Goal: Find specific page/section: Find specific page/section

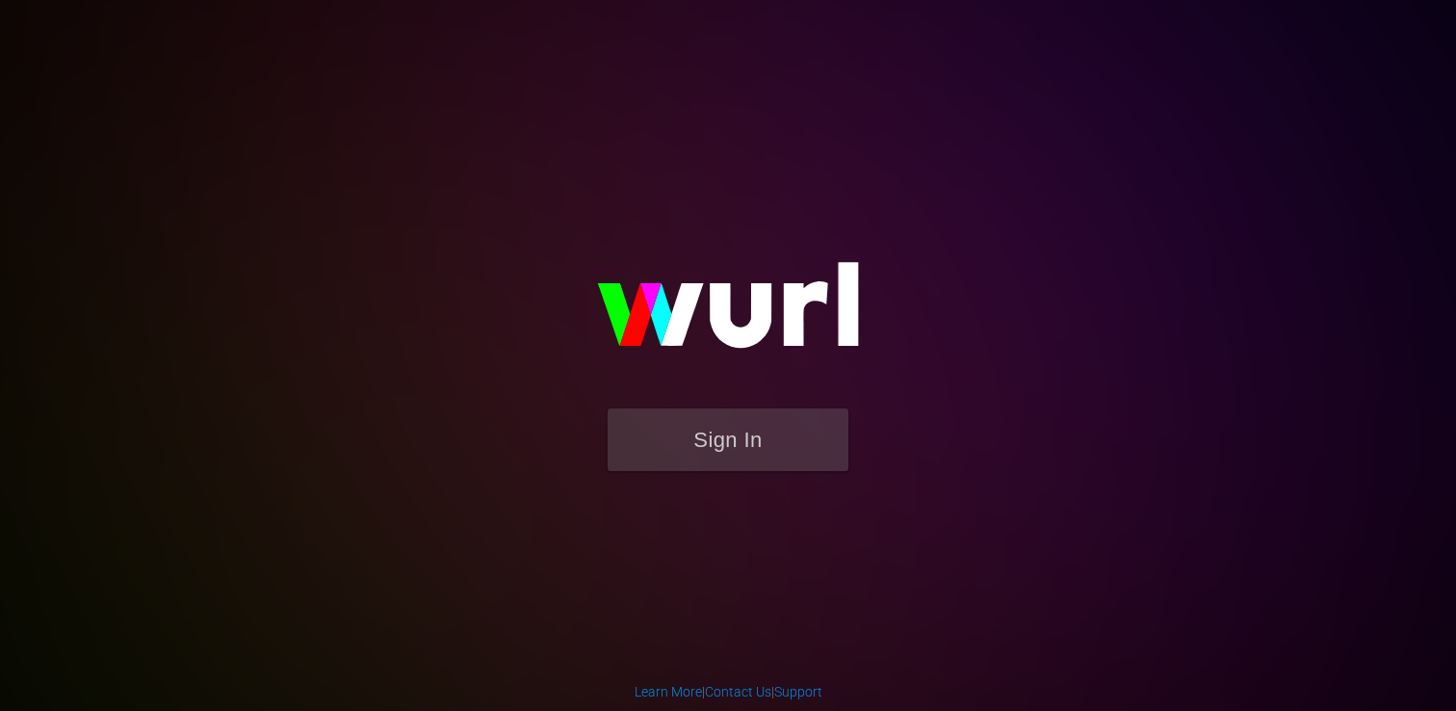
click at [746, 396] on img at bounding box center [728, 314] width 385 height 187
click at [736, 435] on button "Sign In" at bounding box center [728, 439] width 241 height 63
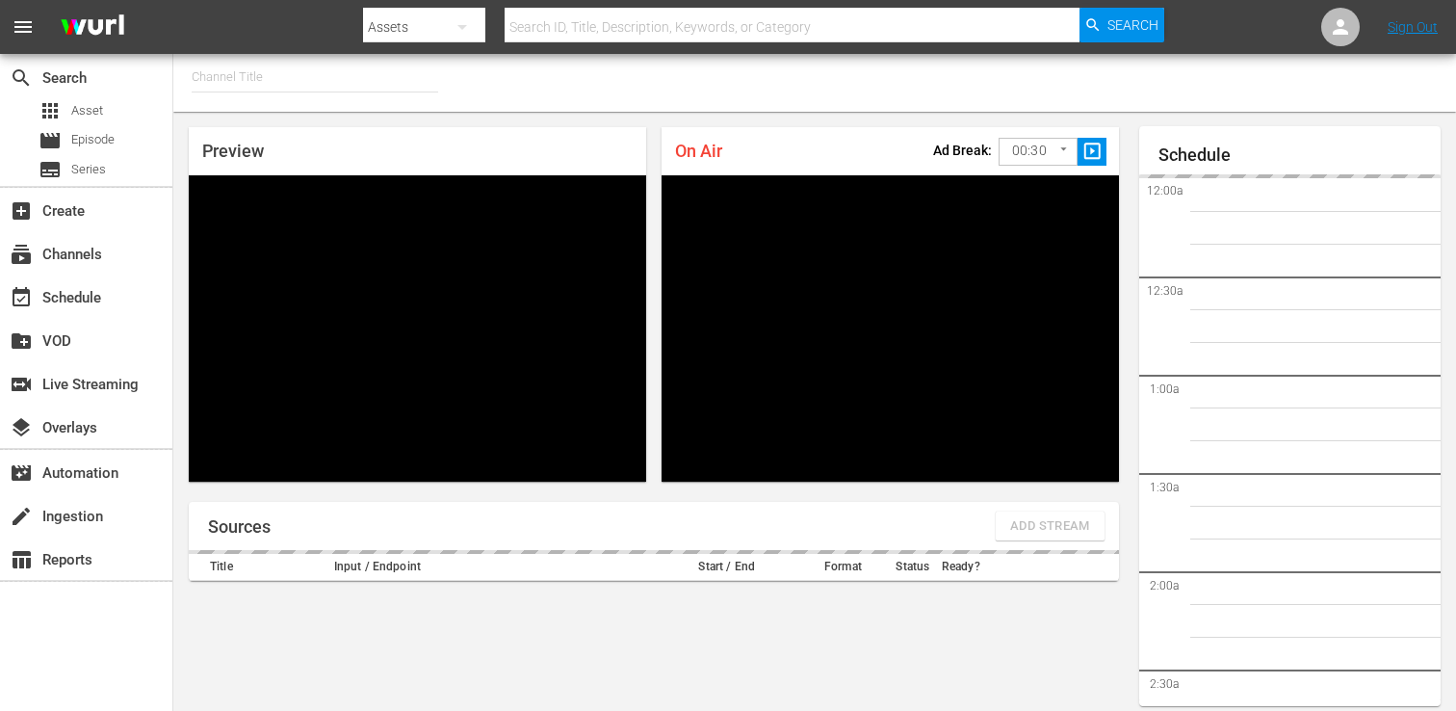
type input "FIFA+ English Global (1781)"
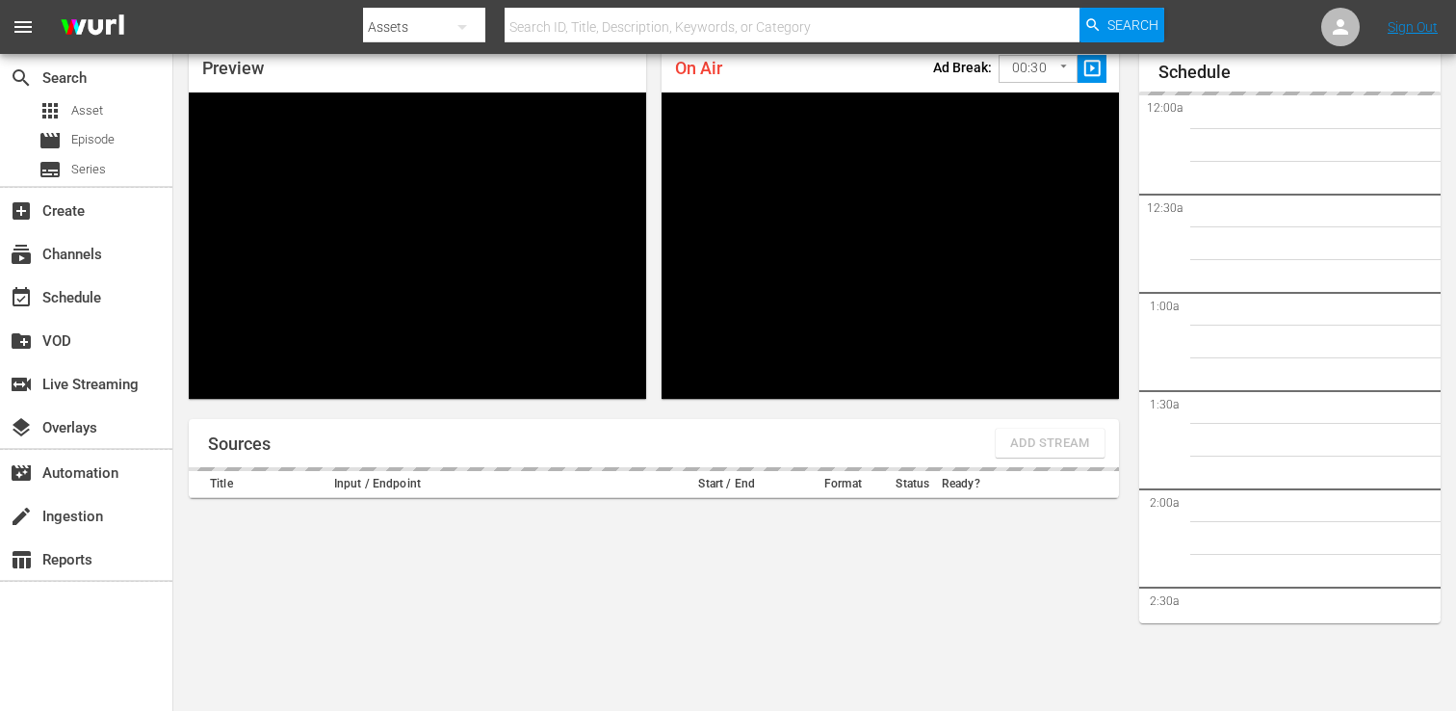
scroll to position [2694, 0]
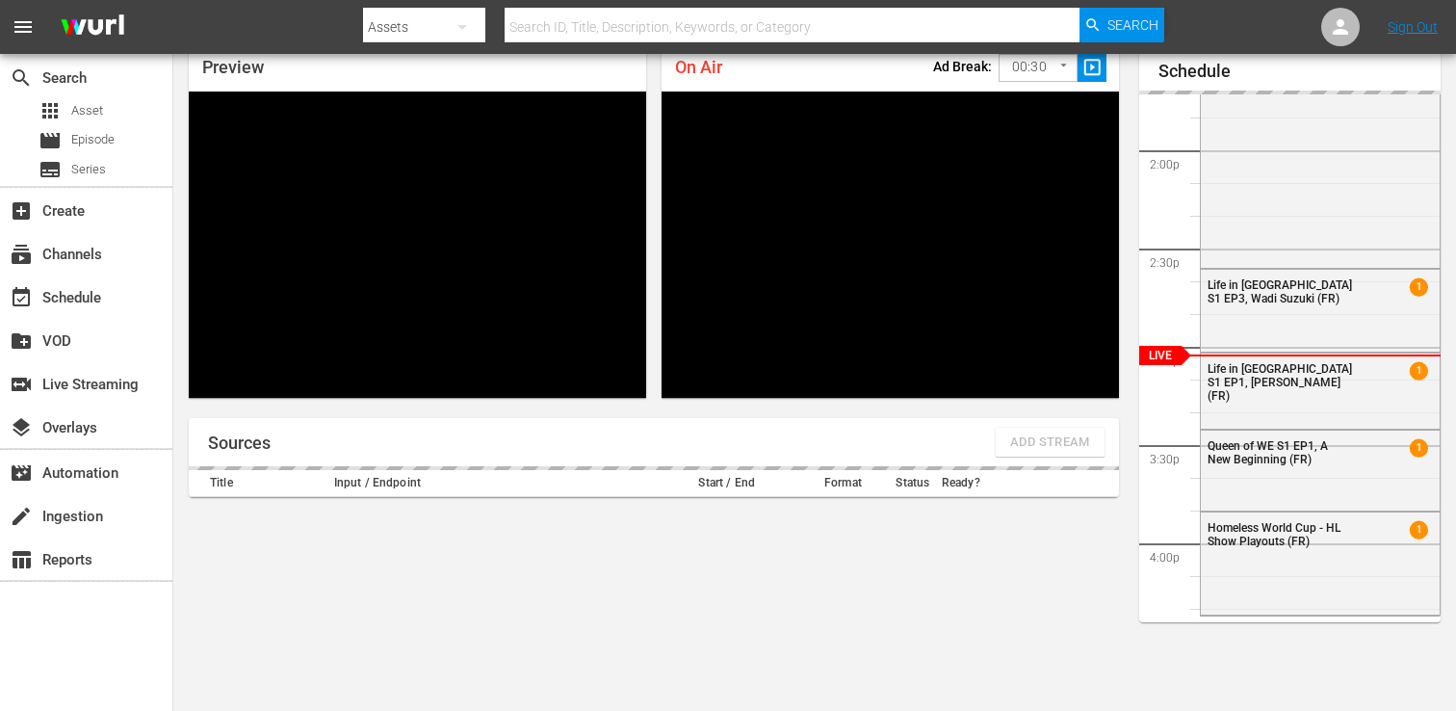
scroll to position [84, 0]
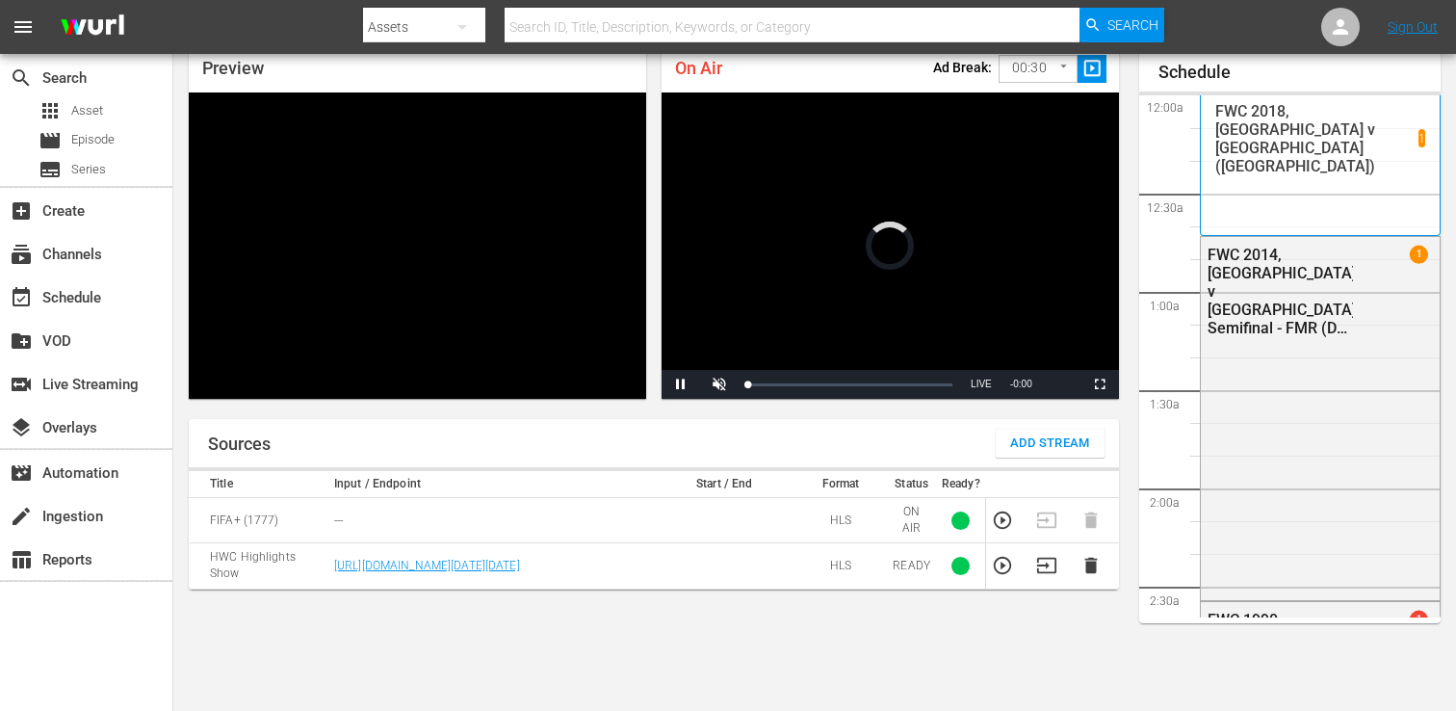
scroll to position [83, 0]
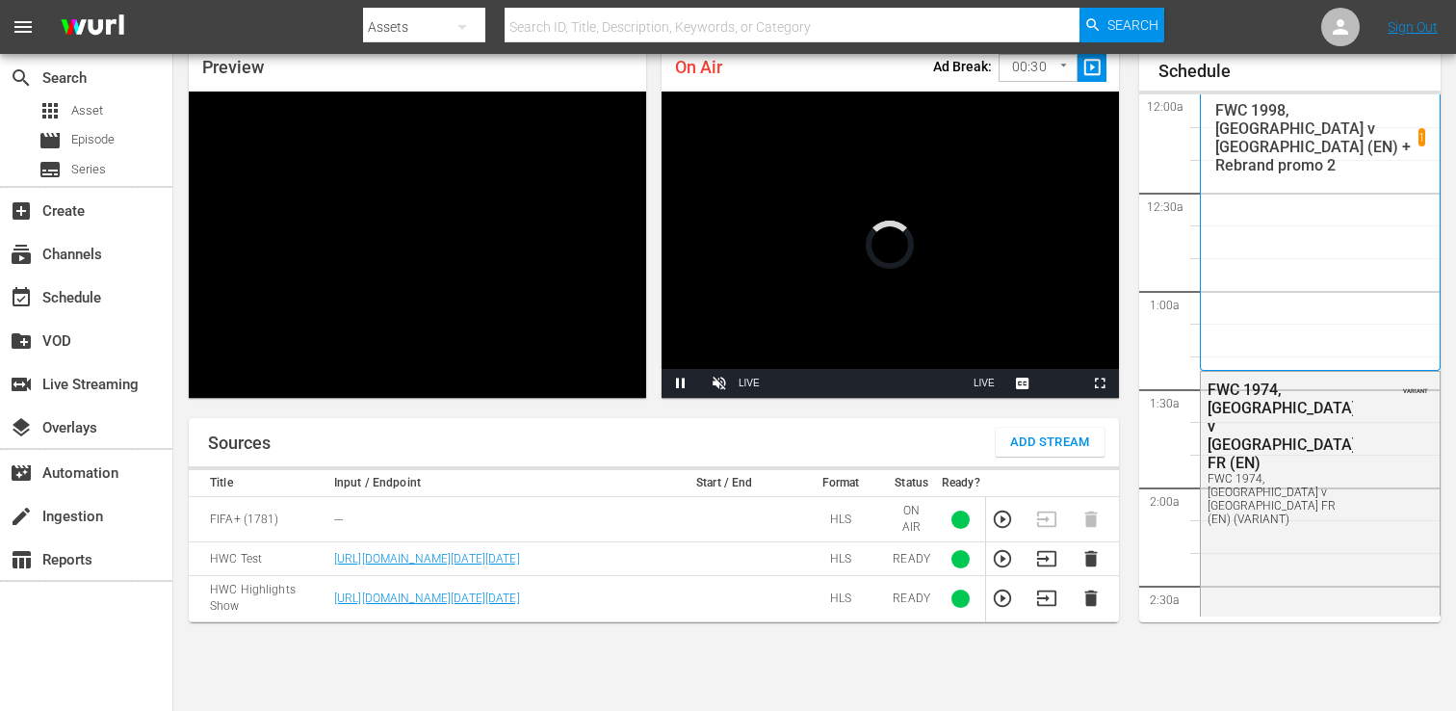
scroll to position [84, 0]
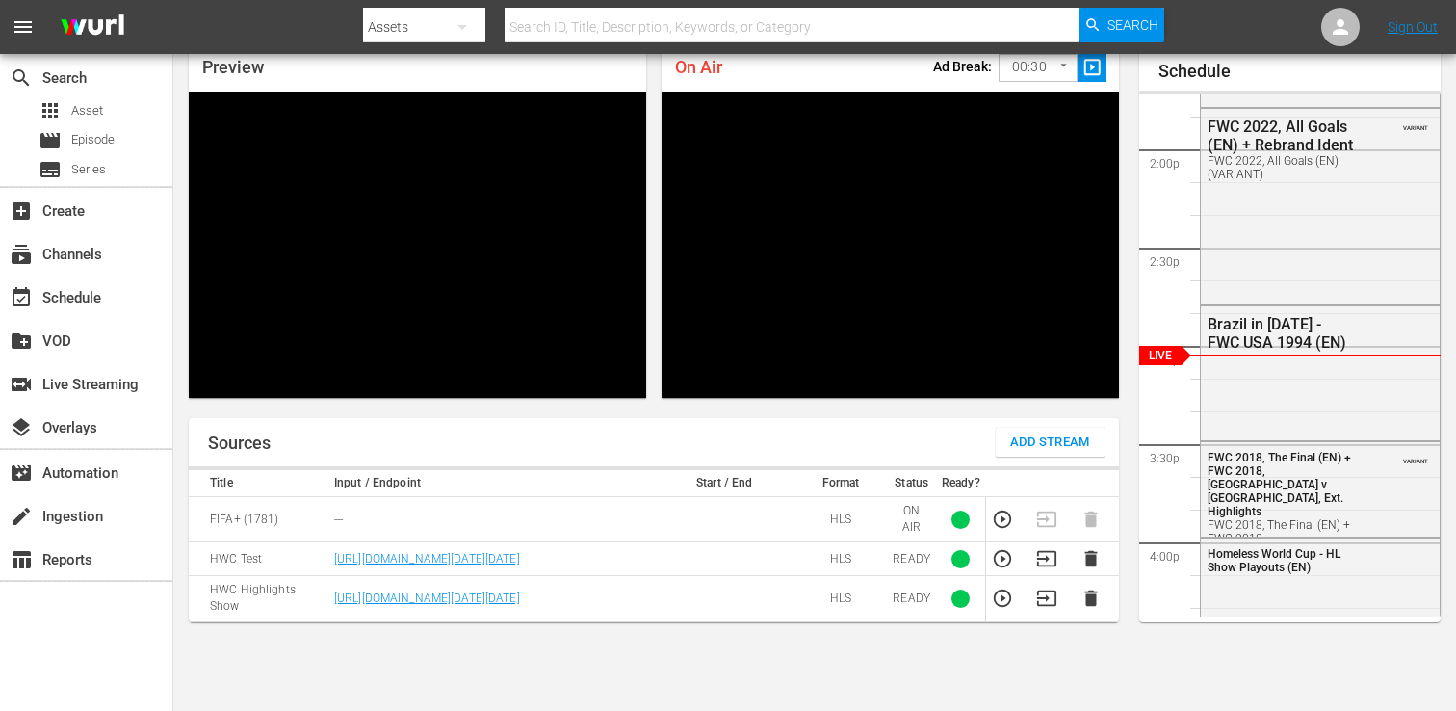
click at [1222, 15] on nav "menu Search By Assets Search ID, Title, Description, Keywords, or Category Sear…" at bounding box center [728, 27] width 1456 height 54
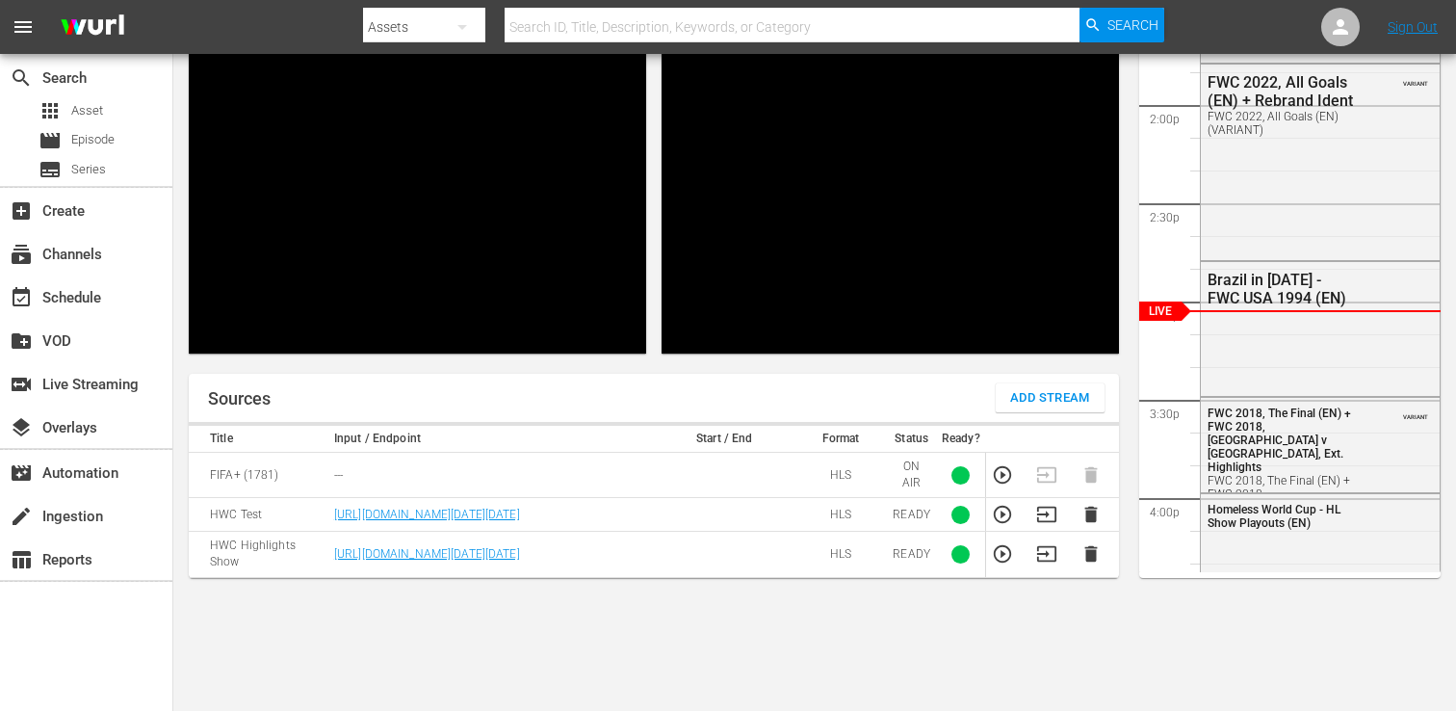
scroll to position [136, 0]
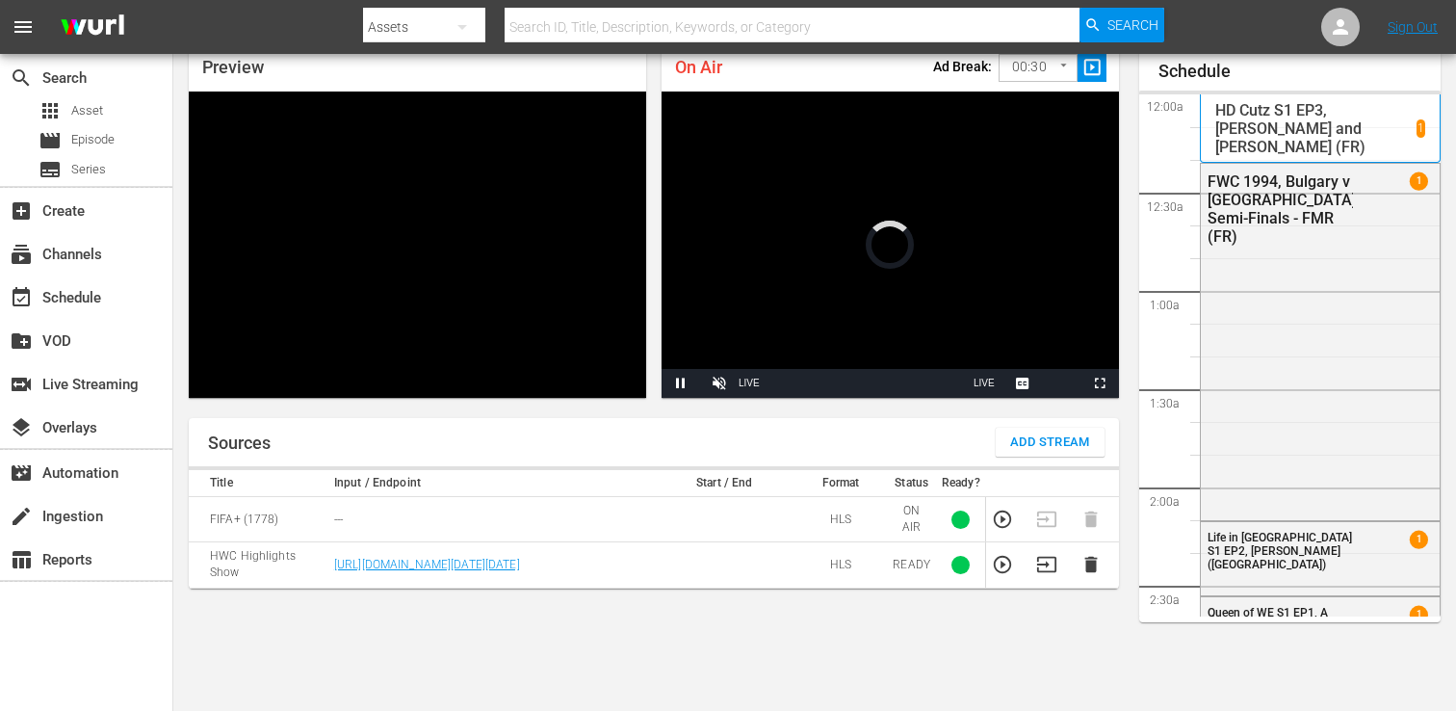
scroll to position [84, 0]
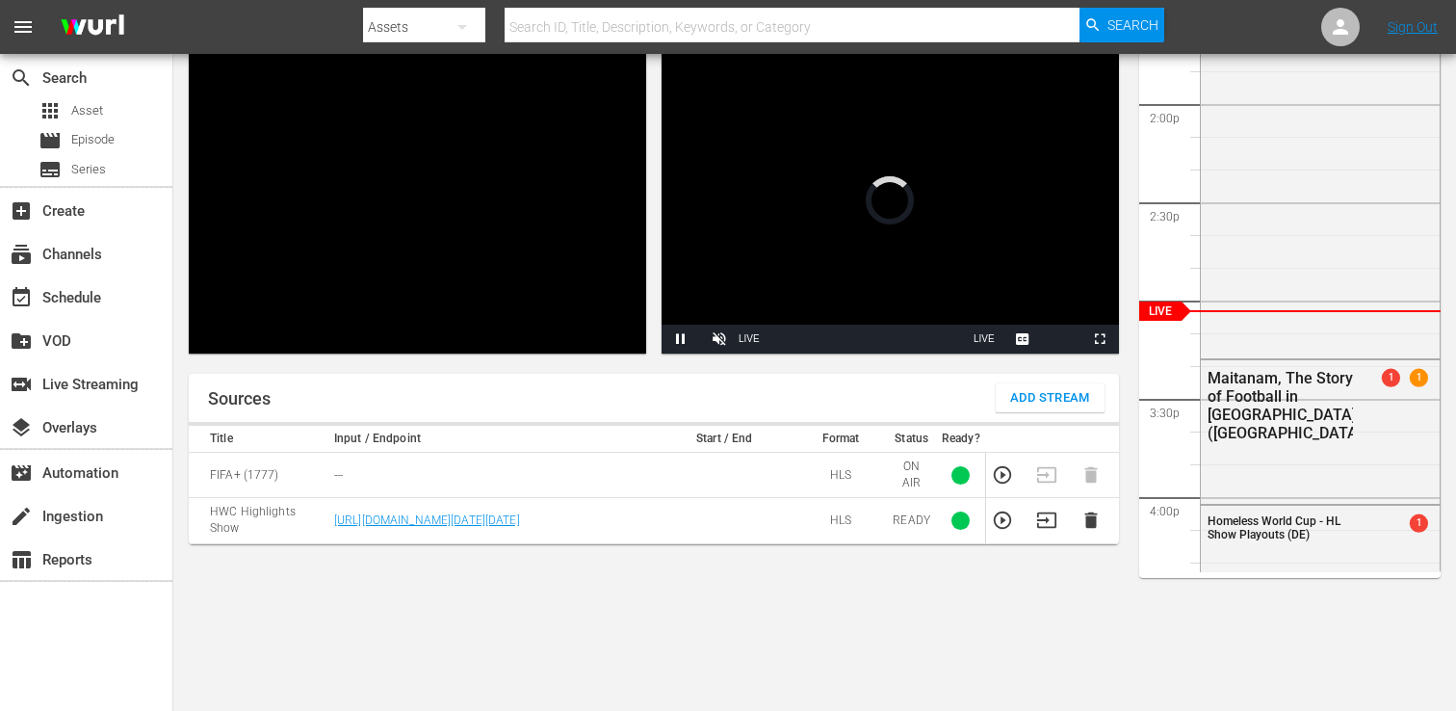
scroll to position [129, 0]
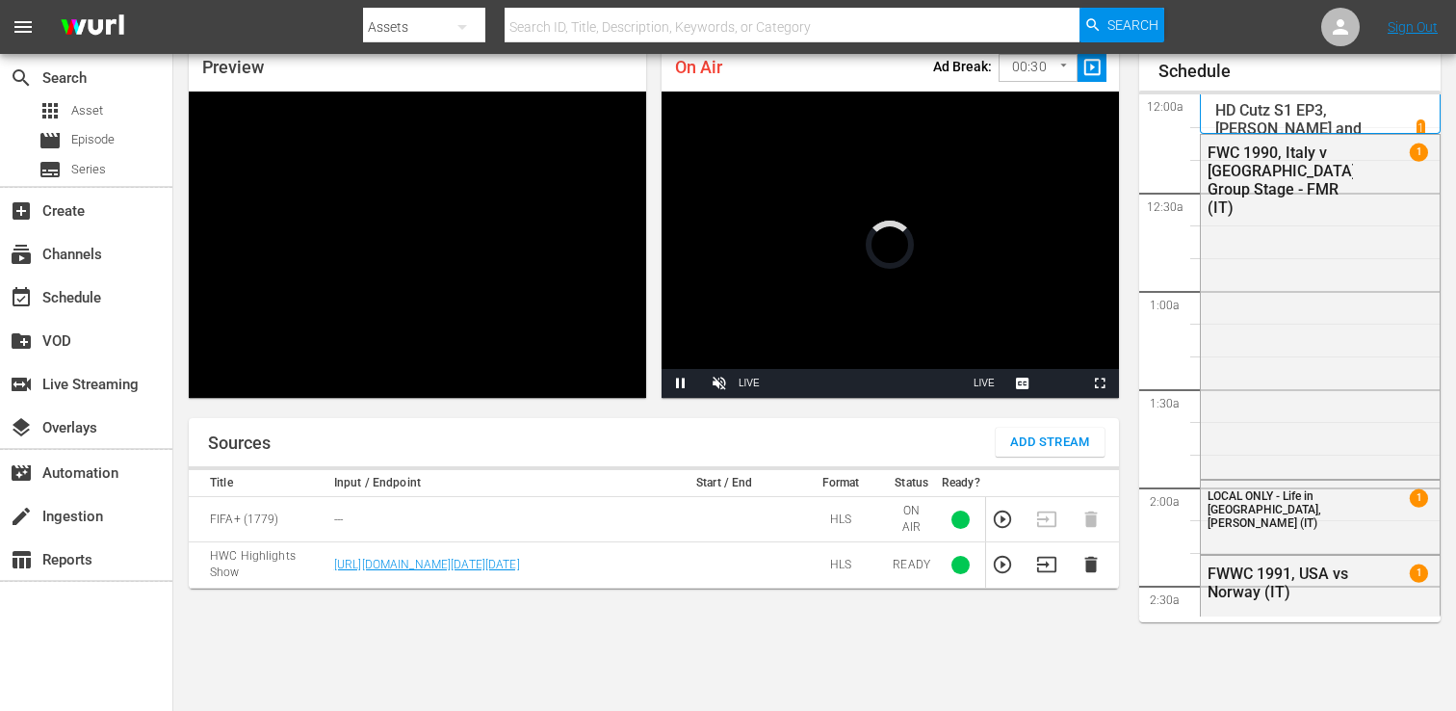
scroll to position [84, 0]
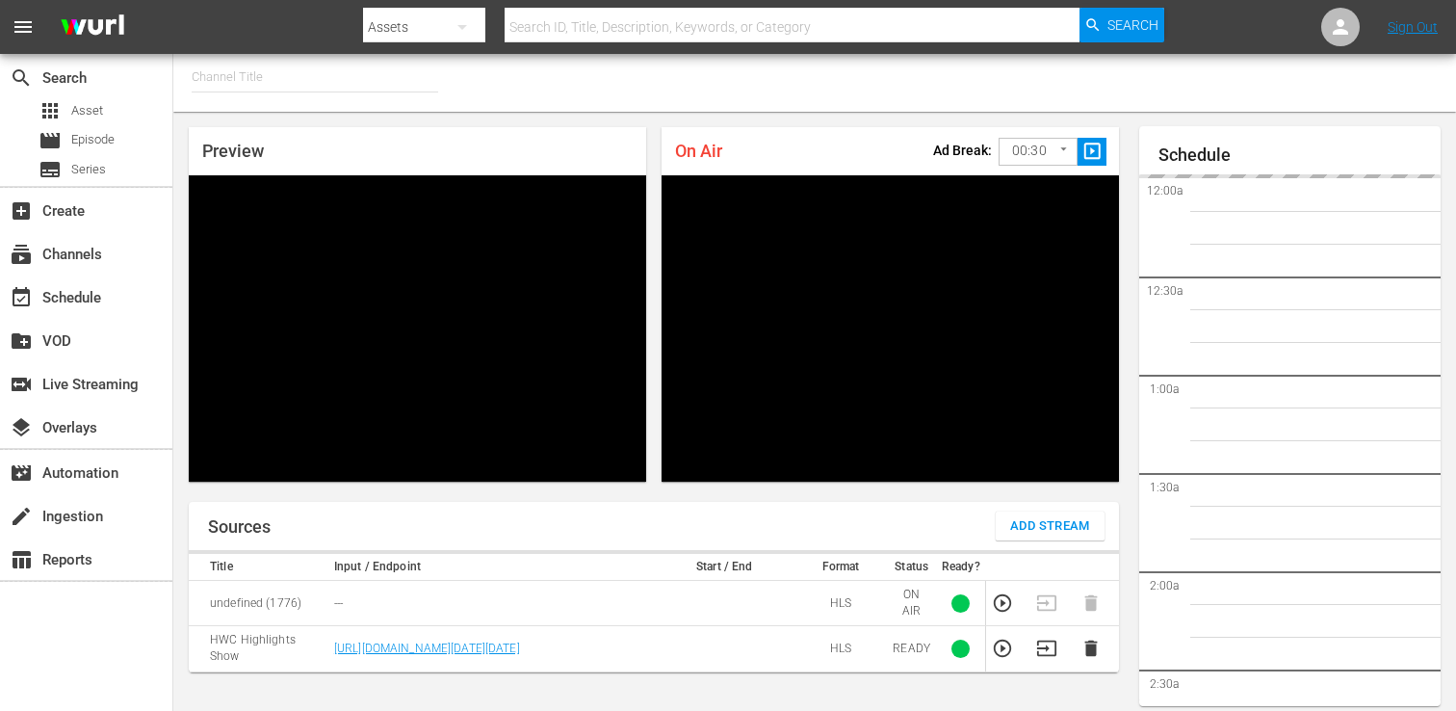
type input "FIFA+ [DEMOGRAPHIC_DATA] Local (1776)"
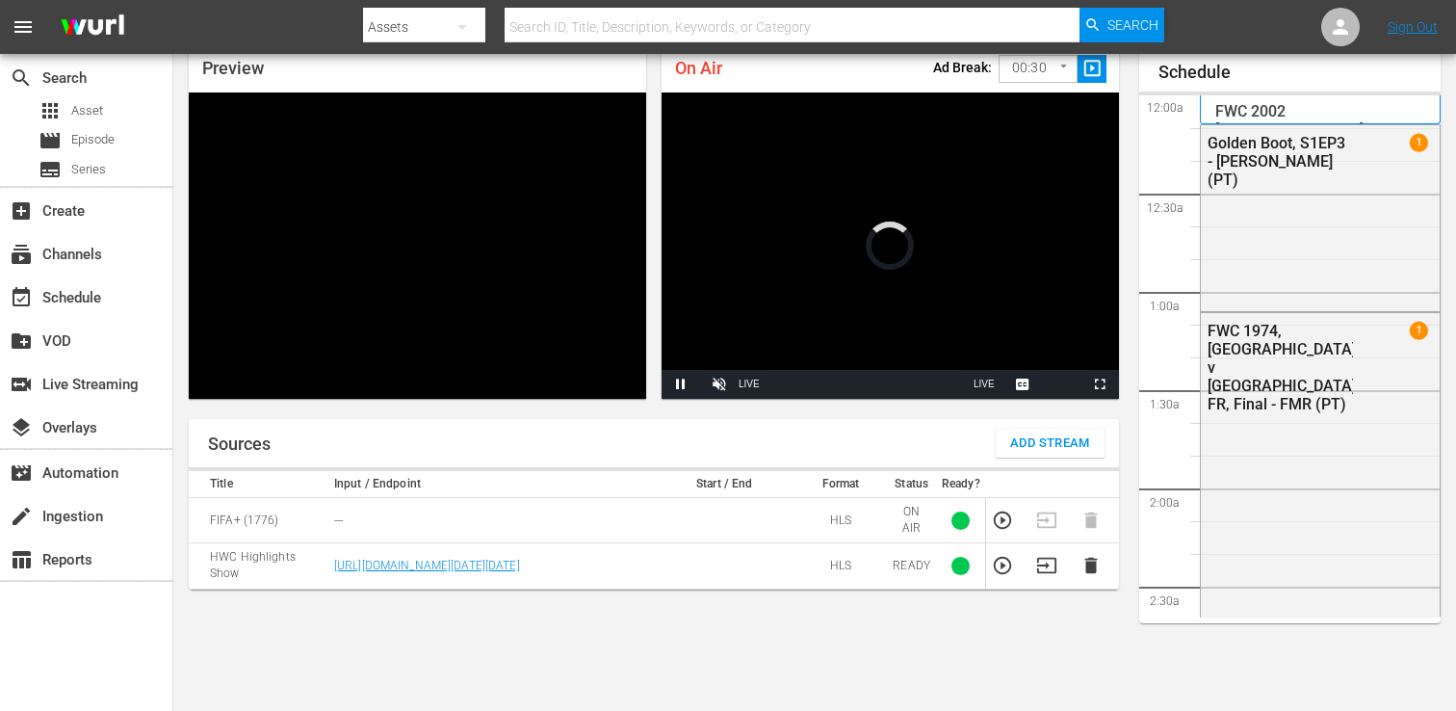
scroll to position [2697, 0]
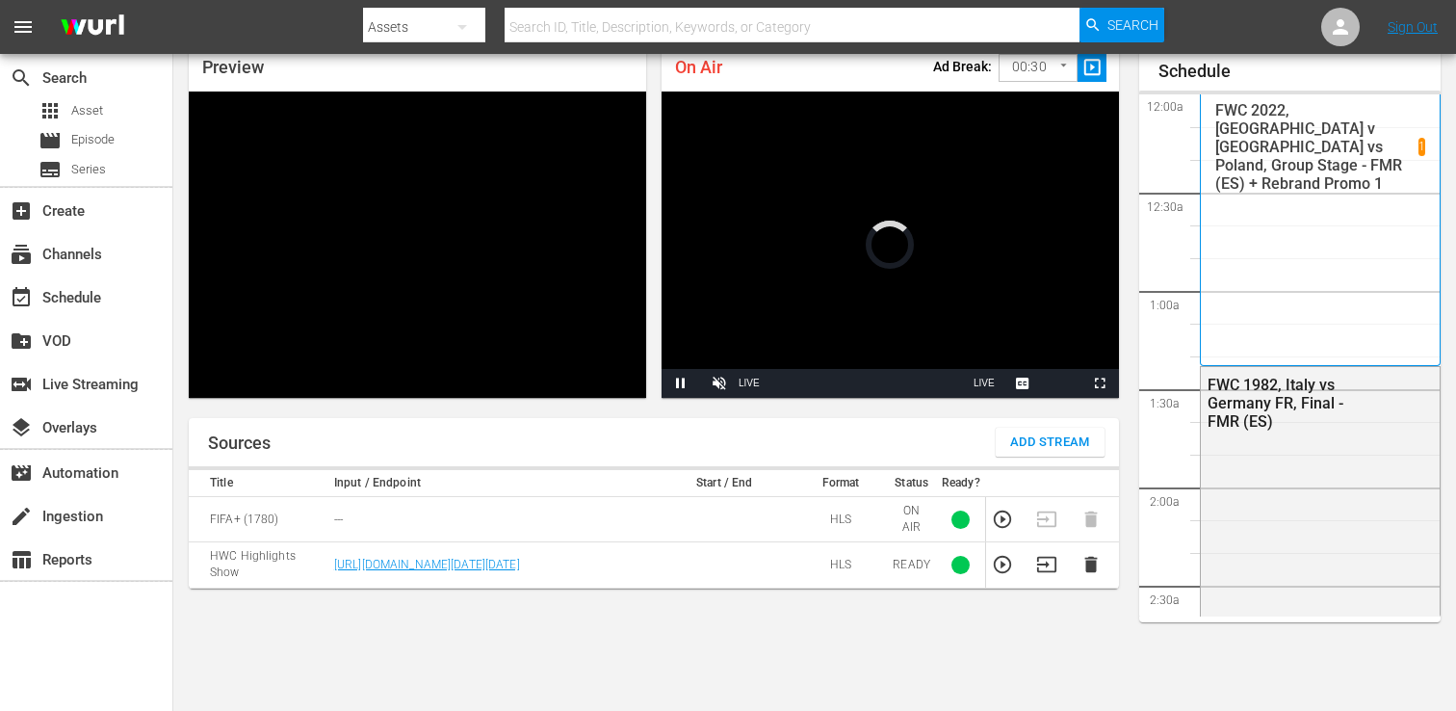
scroll to position [84, 0]
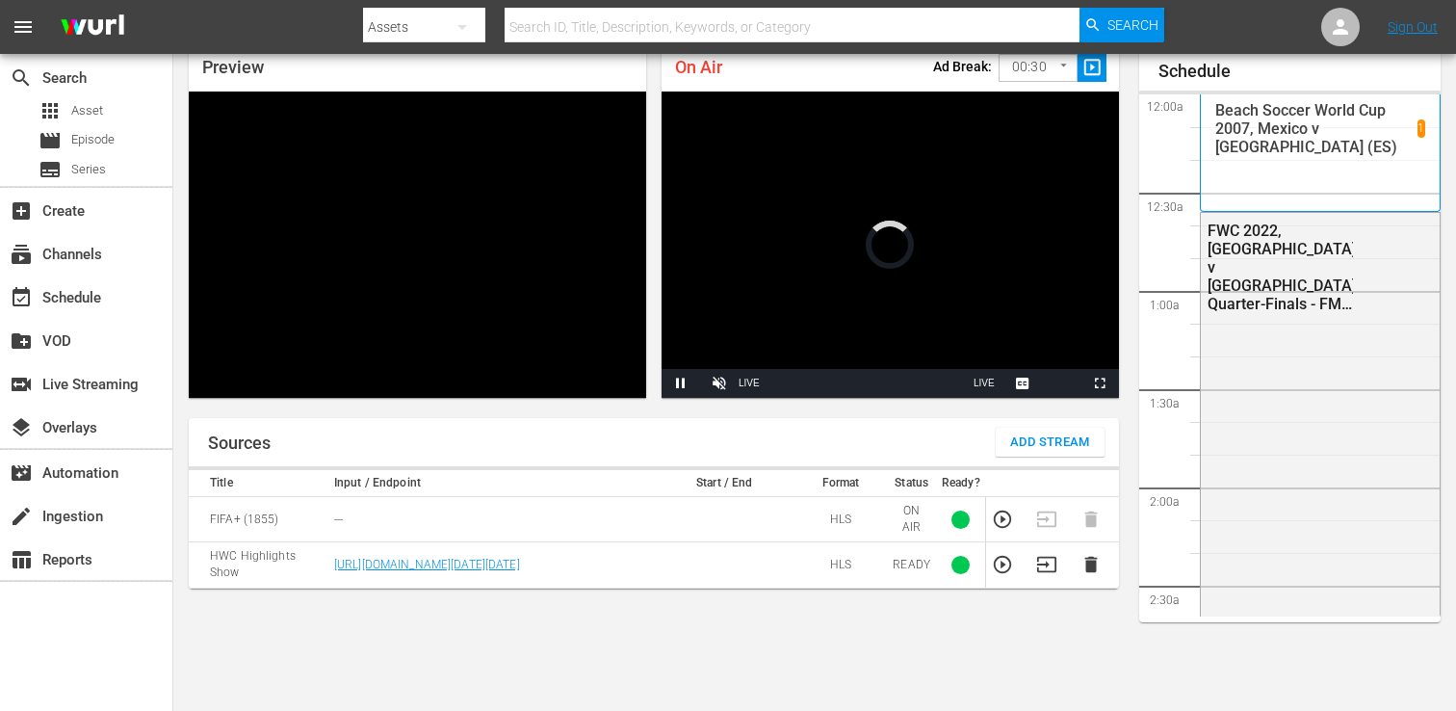
scroll to position [84, 0]
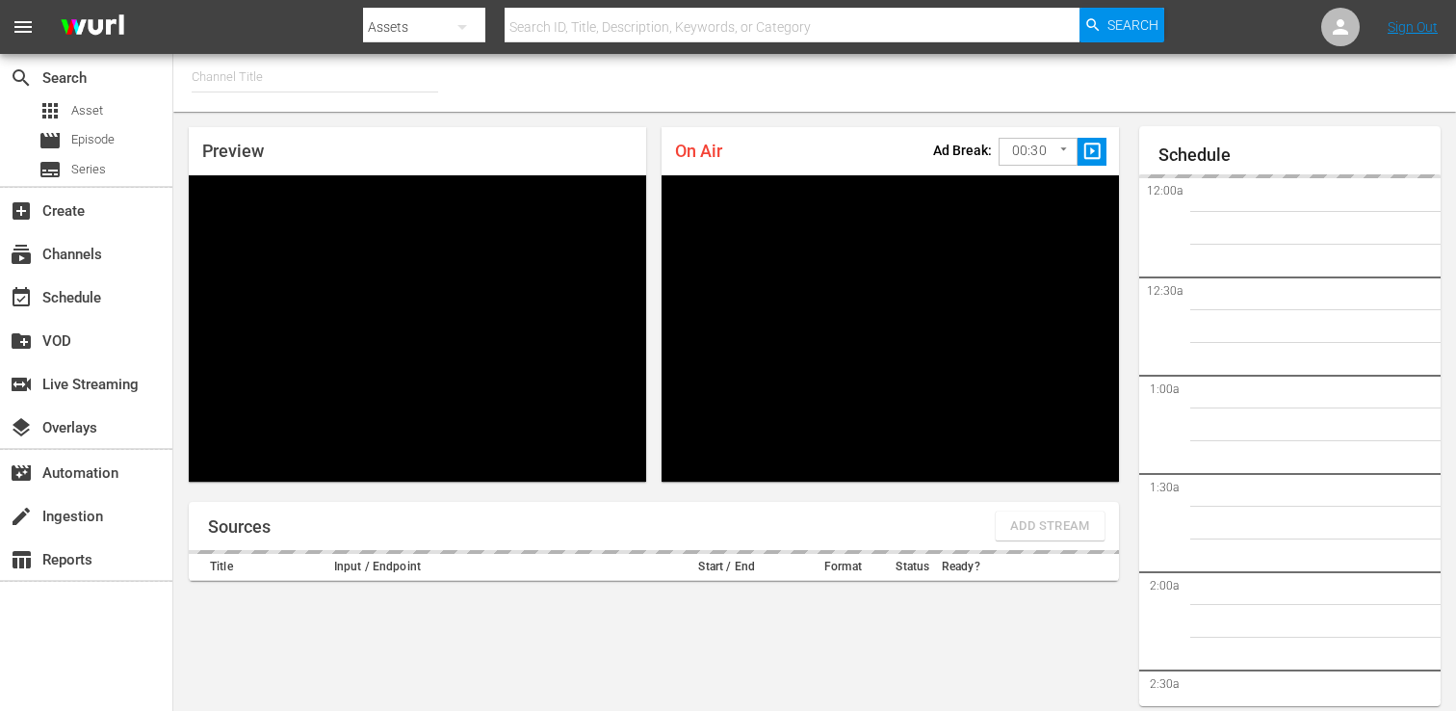
type input "FIFA+ English-Local-US (1854)"
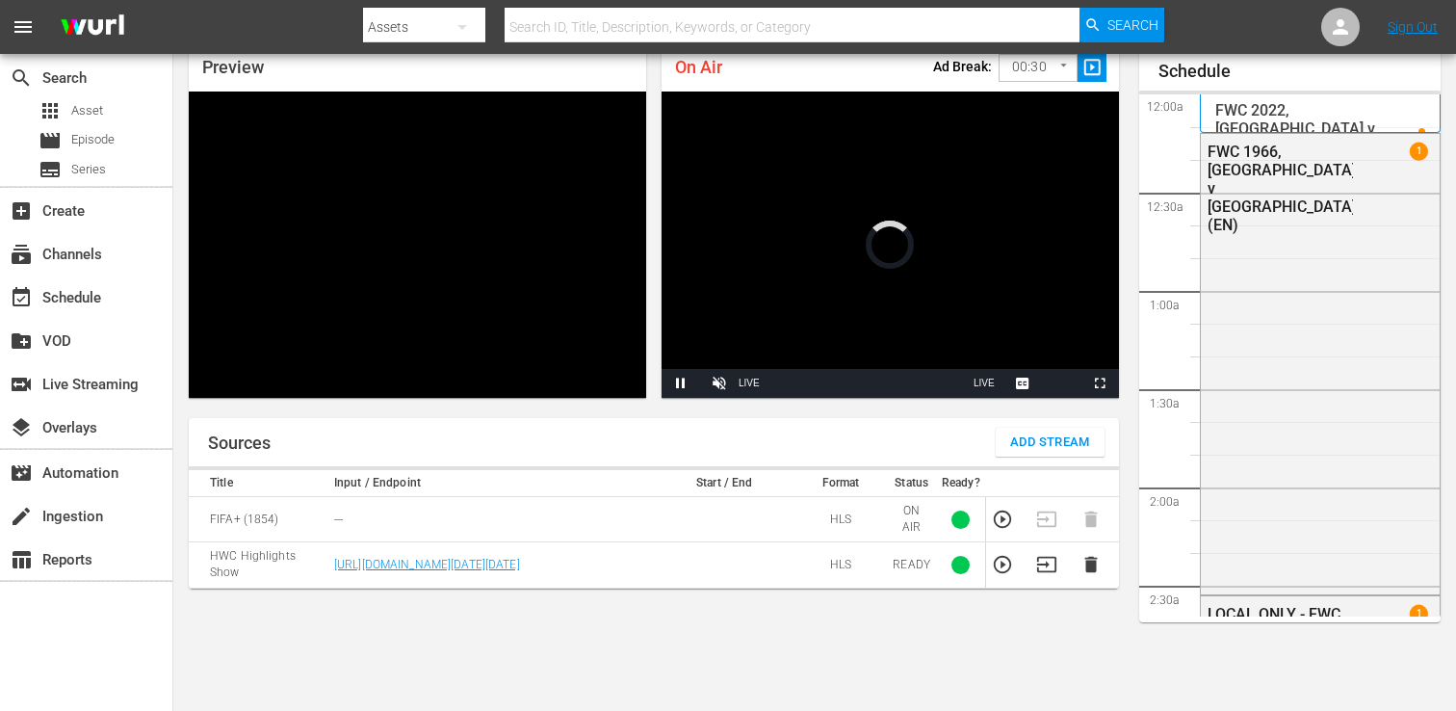
scroll to position [84, 0]
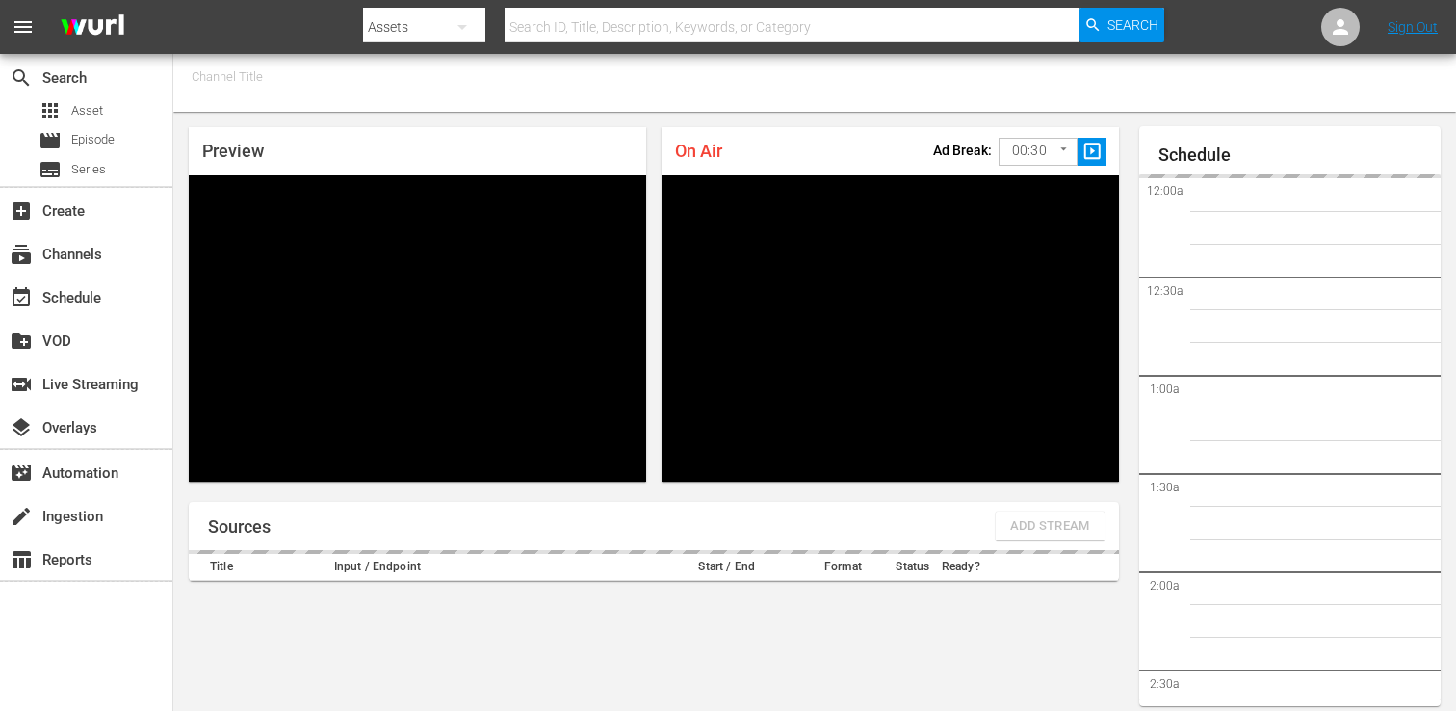
type input "FIFA+ English Global (1781)"
